Goal: Transaction & Acquisition: Purchase product/service

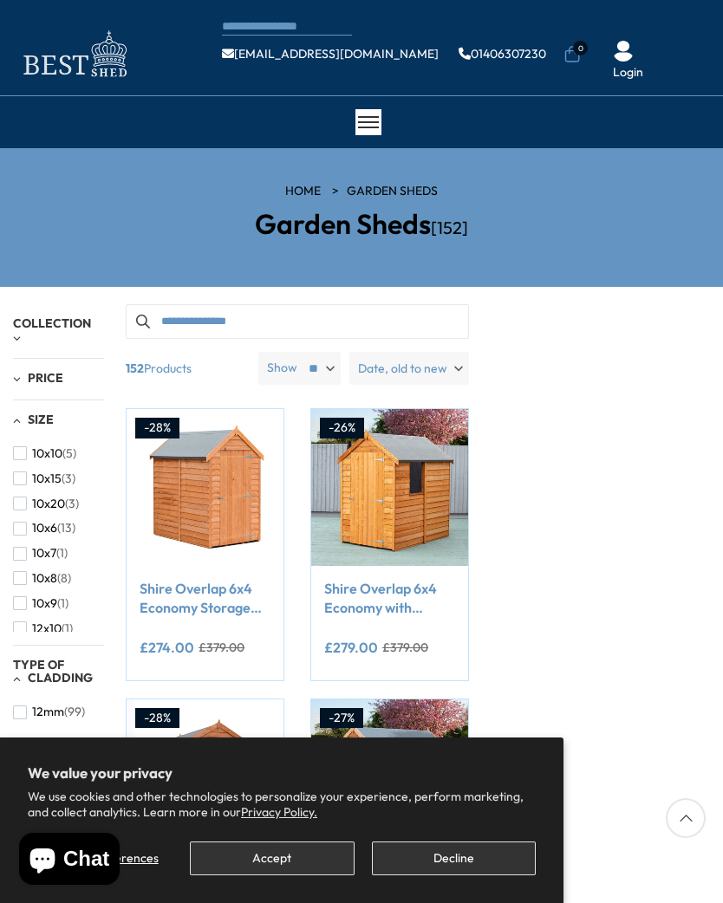
click at [464, 864] on button "Decline" at bounding box center [454, 858] width 164 height 34
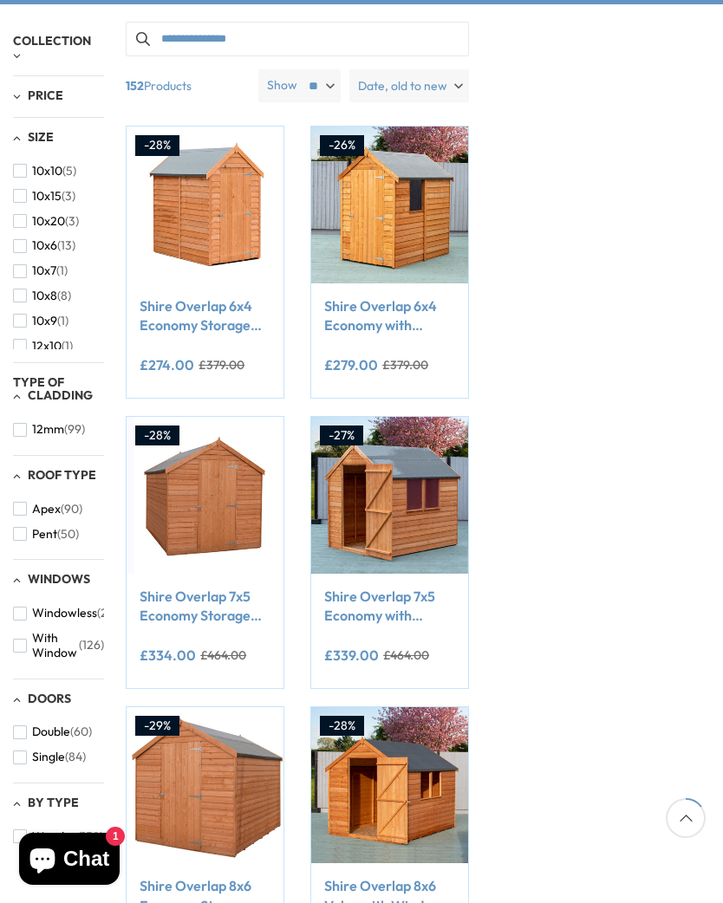
scroll to position [284, 0]
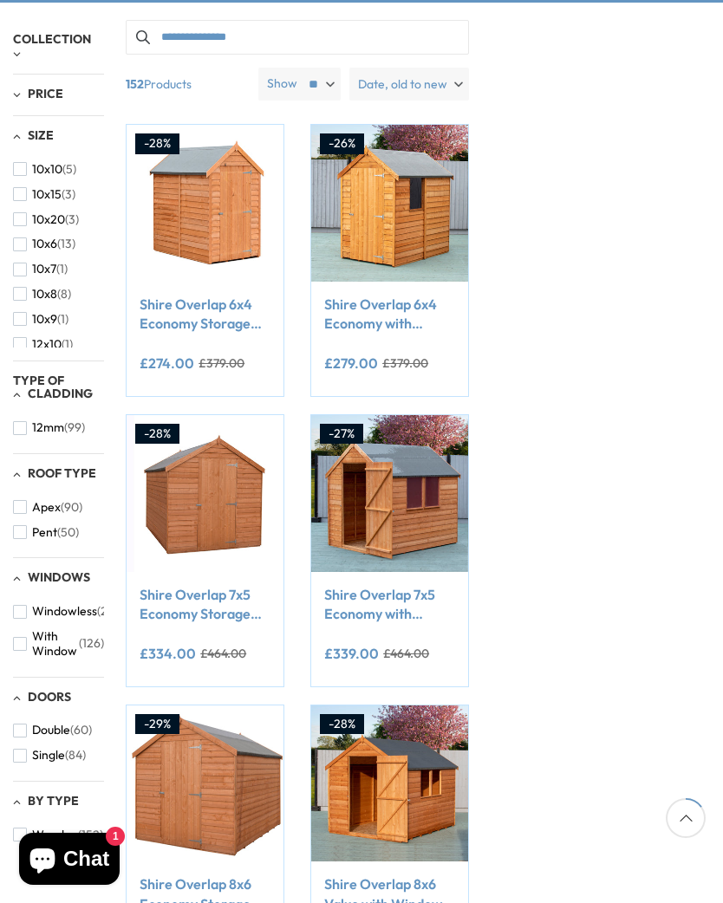
click at [24, 525] on span "button" at bounding box center [20, 532] width 14 height 14
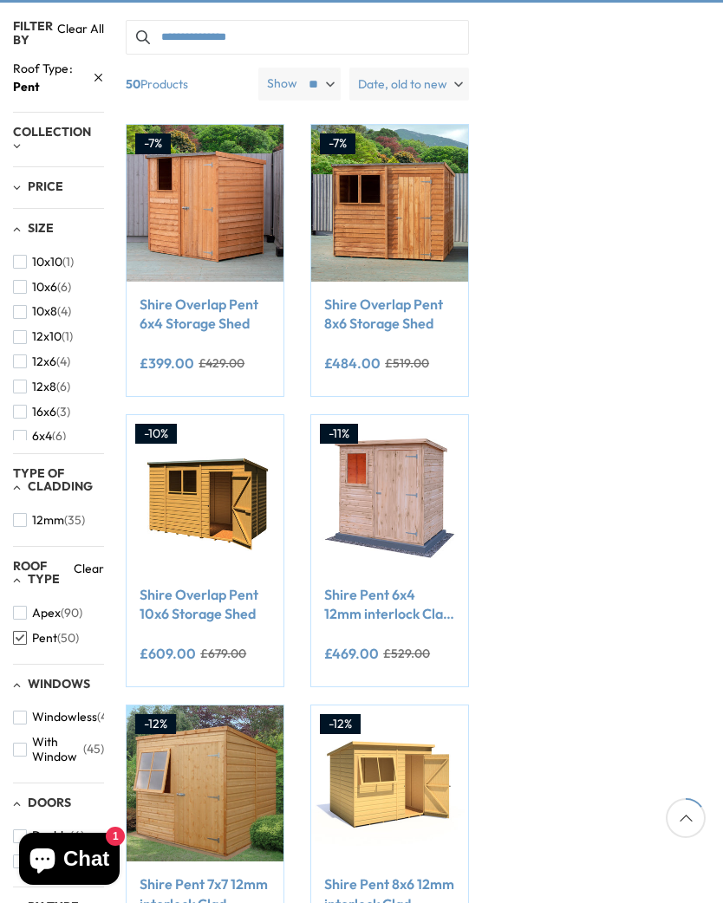
click at [59, 429] on span "(6)" at bounding box center [59, 436] width 14 height 15
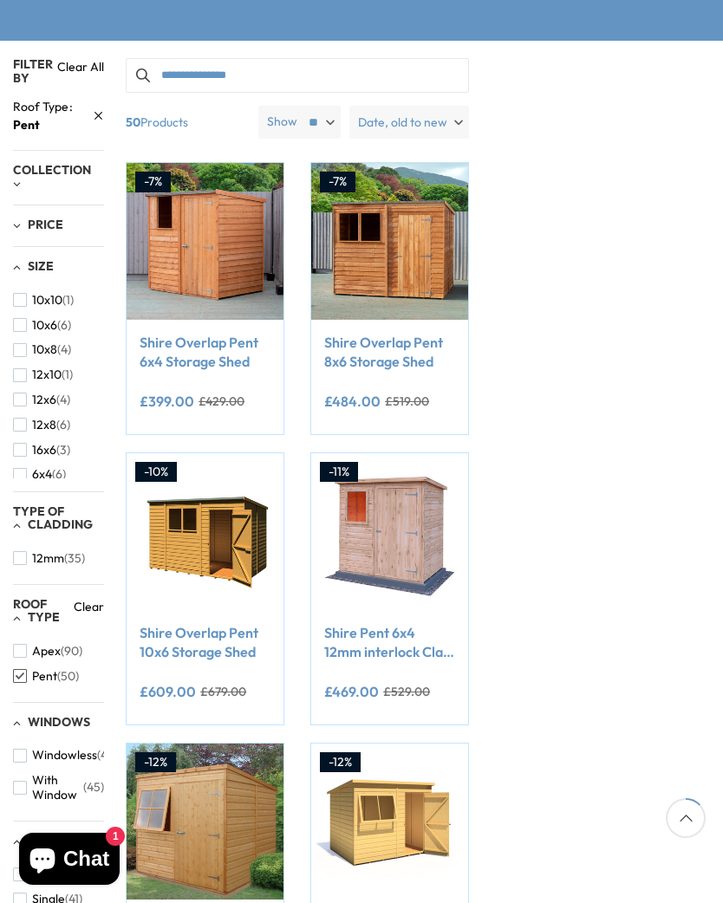
scroll to position [245, 0]
click at [21, 469] on span "button" at bounding box center [20, 476] width 14 height 14
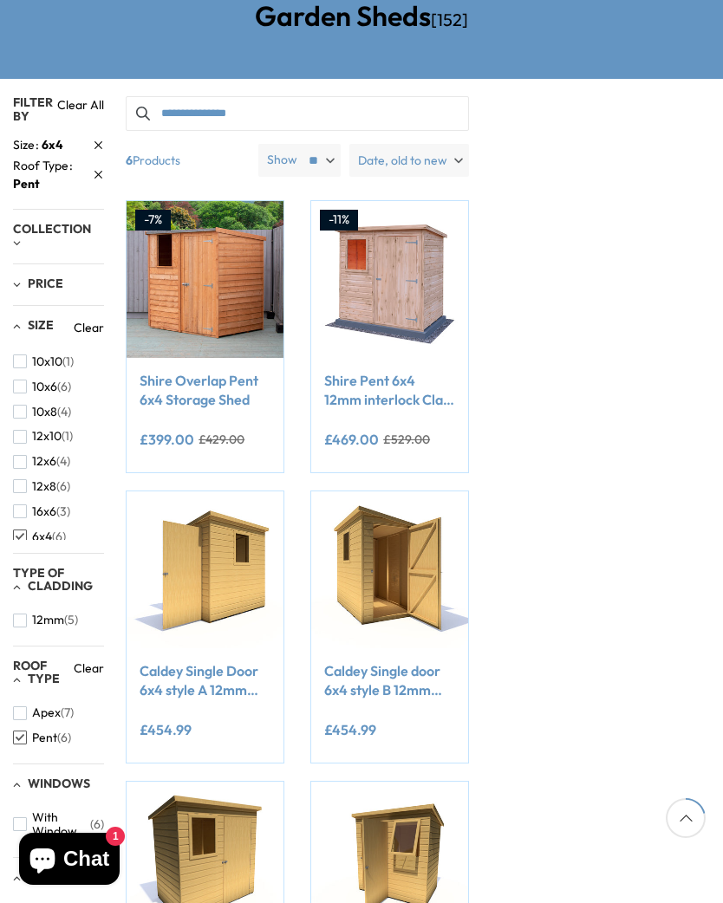
scroll to position [209, 0]
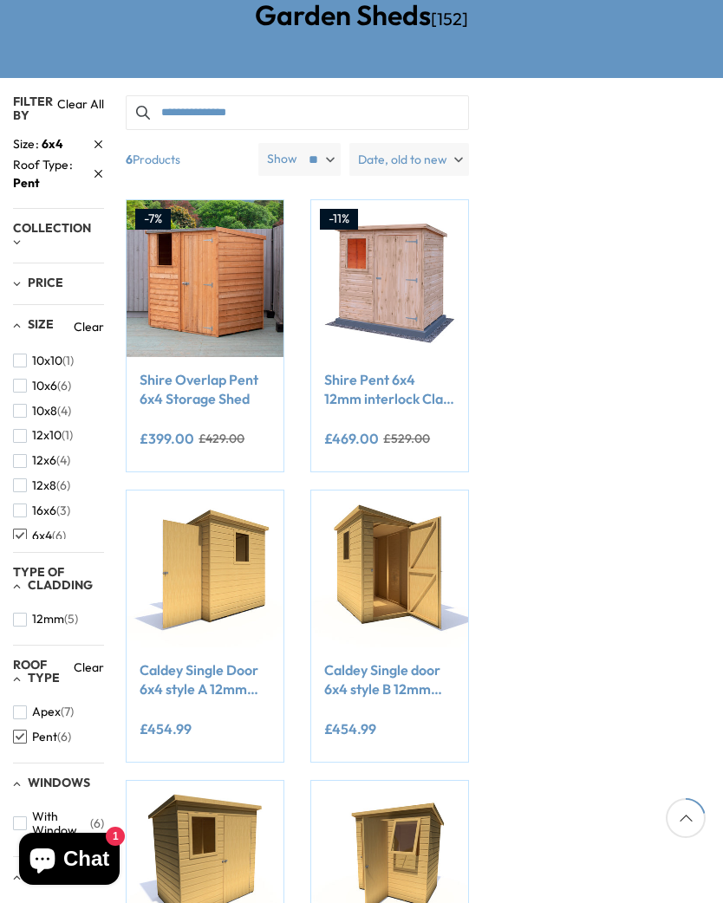
click at [174, 259] on img at bounding box center [205, 278] width 157 height 157
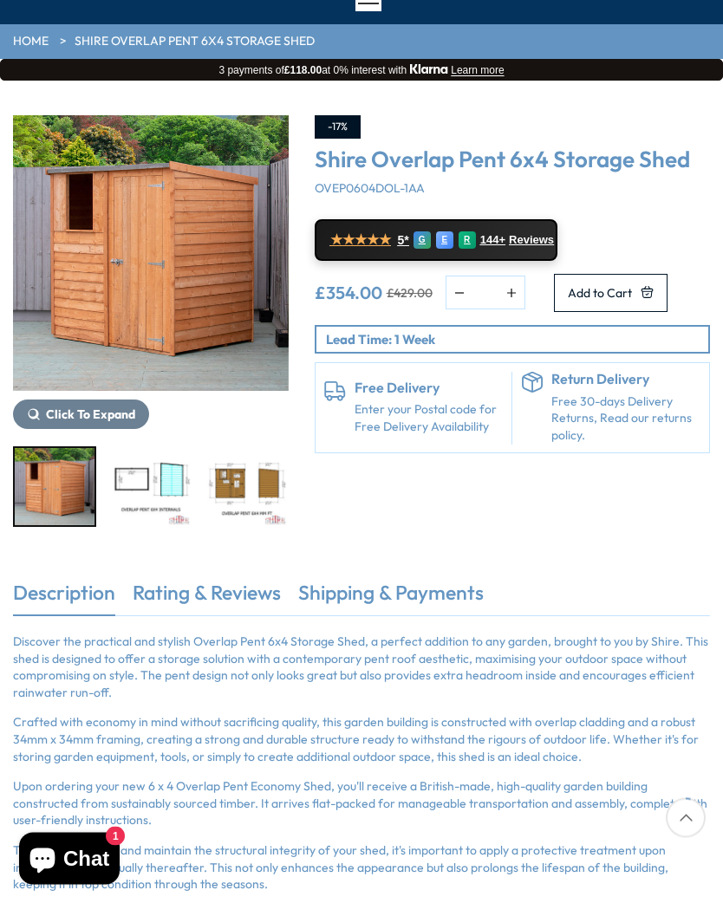
scroll to position [125, 0]
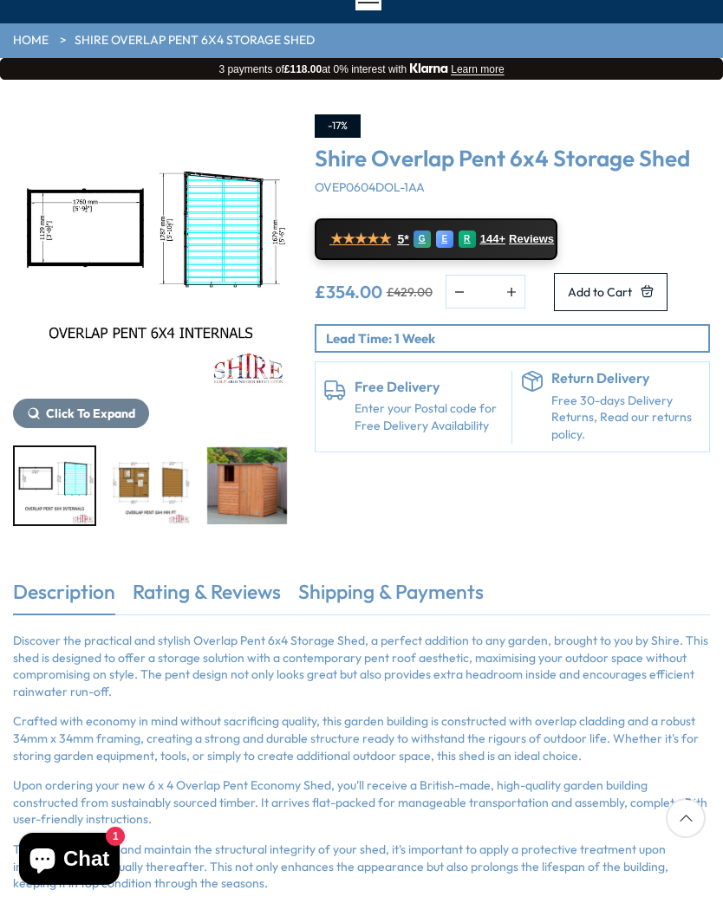
click at [141, 478] on img "3 / 7" at bounding box center [151, 485] width 80 height 77
click at [207, 488] on img "4 / 7" at bounding box center [247, 485] width 80 height 77
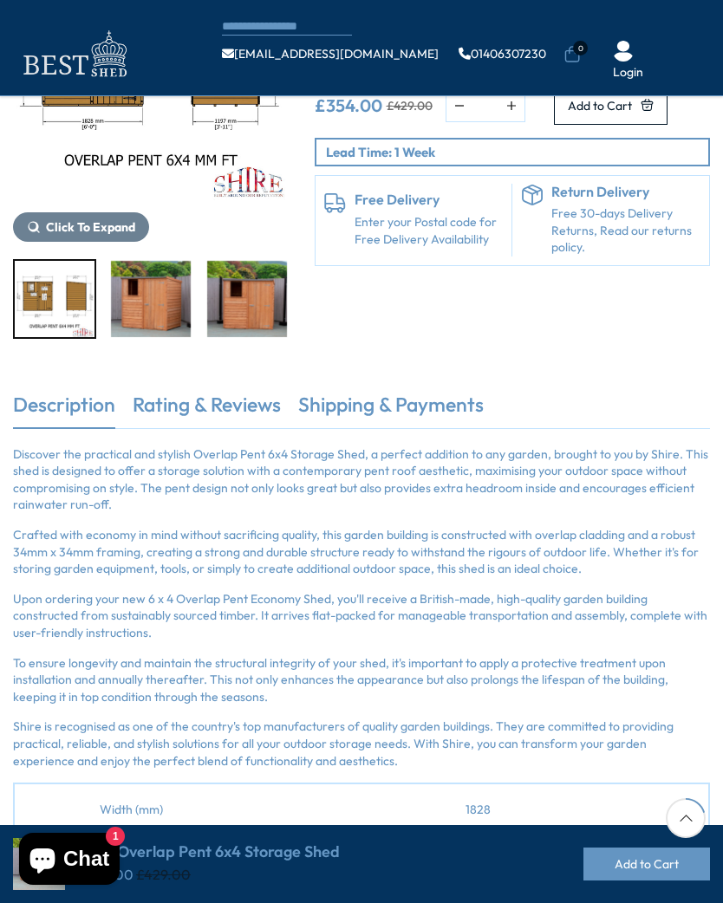
scroll to position [0, 0]
